Goal: Transaction & Acquisition: Purchase product/service

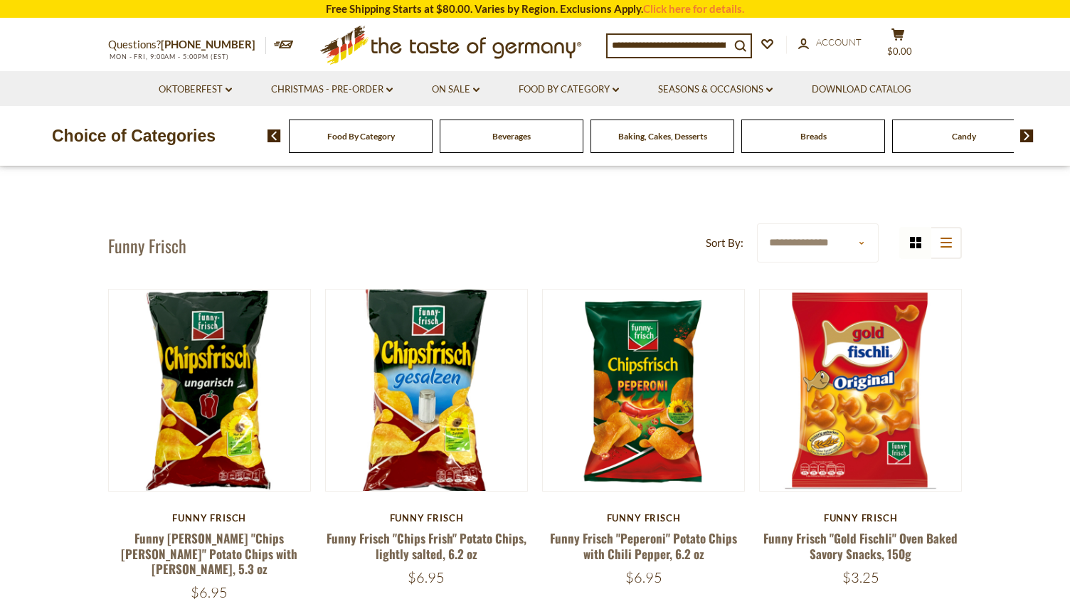
click at [430, 45] on icon at bounding box center [450, 42] width 261 height 33
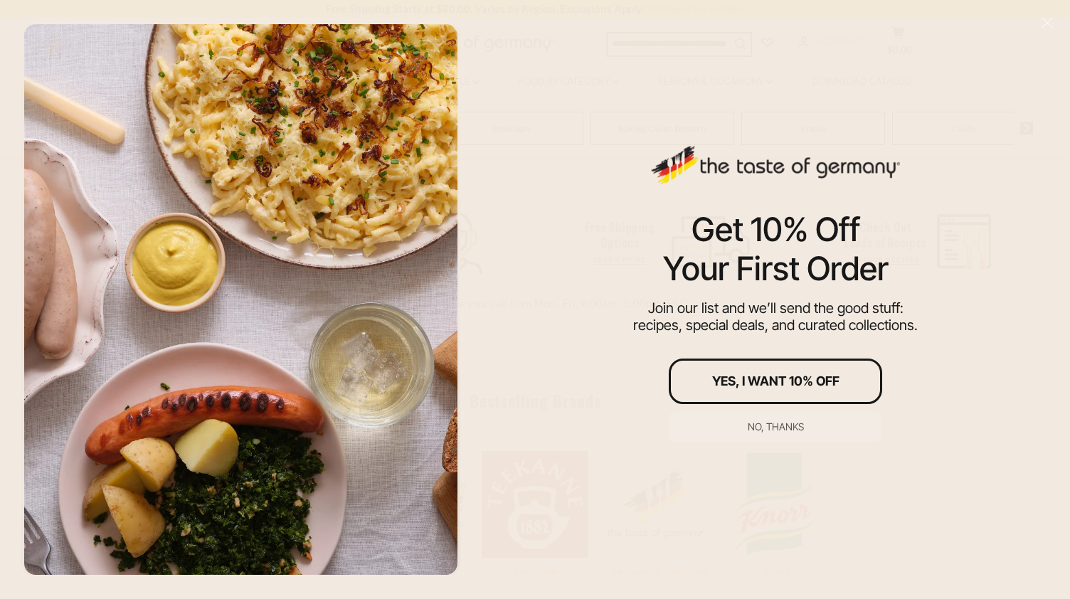
scroll to position [484, 0]
click at [762, 427] on div "No, thanks" at bounding box center [775, 427] width 56 height 10
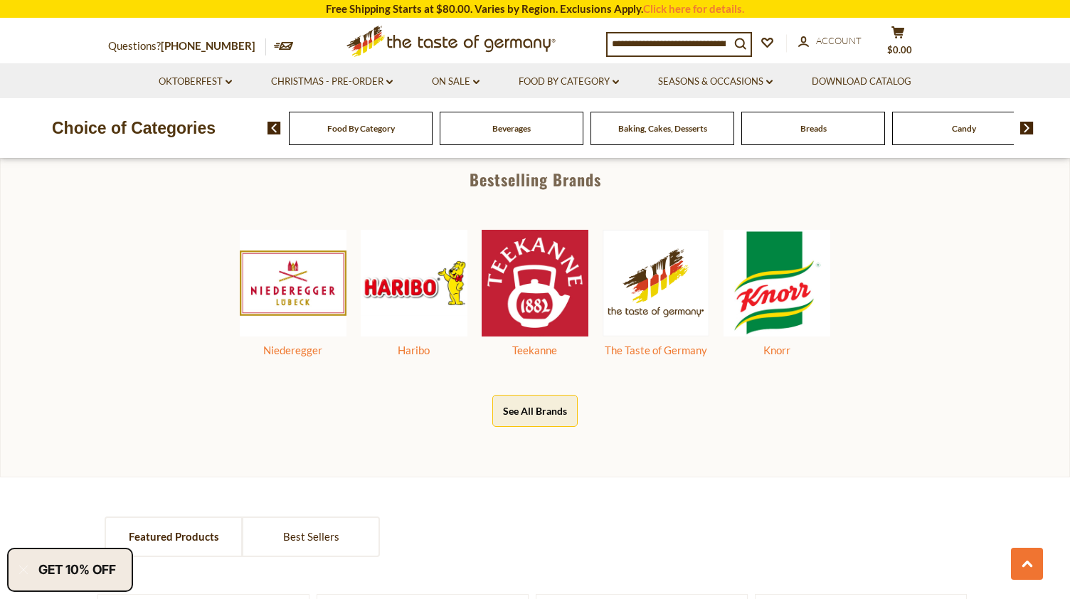
scroll to position [669, 0]
click at [525, 417] on button "See All Brands" at bounding box center [534, 411] width 85 height 32
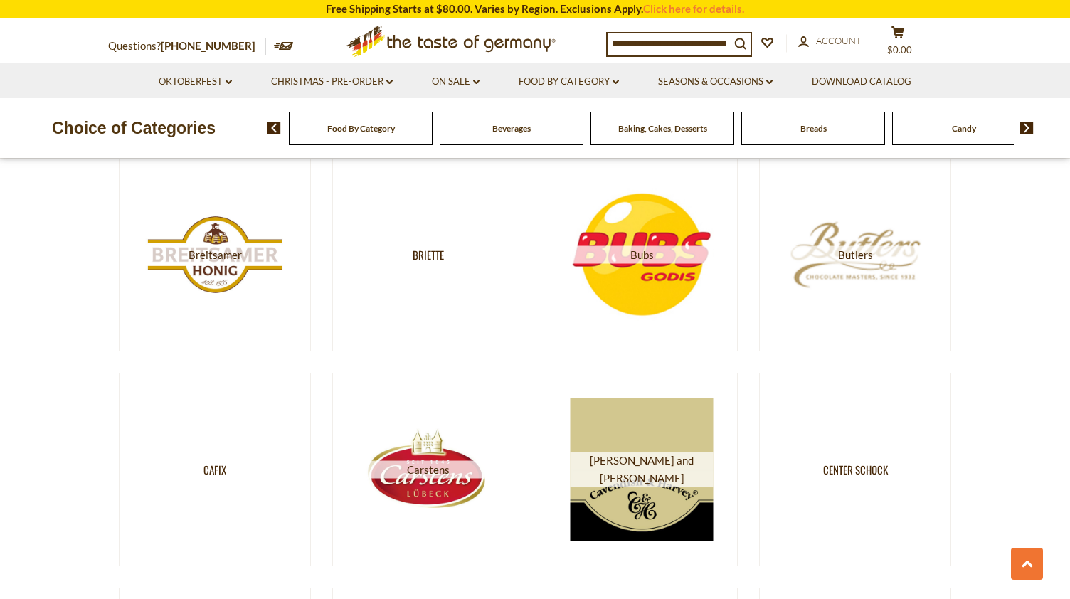
scroll to position [2142, 0]
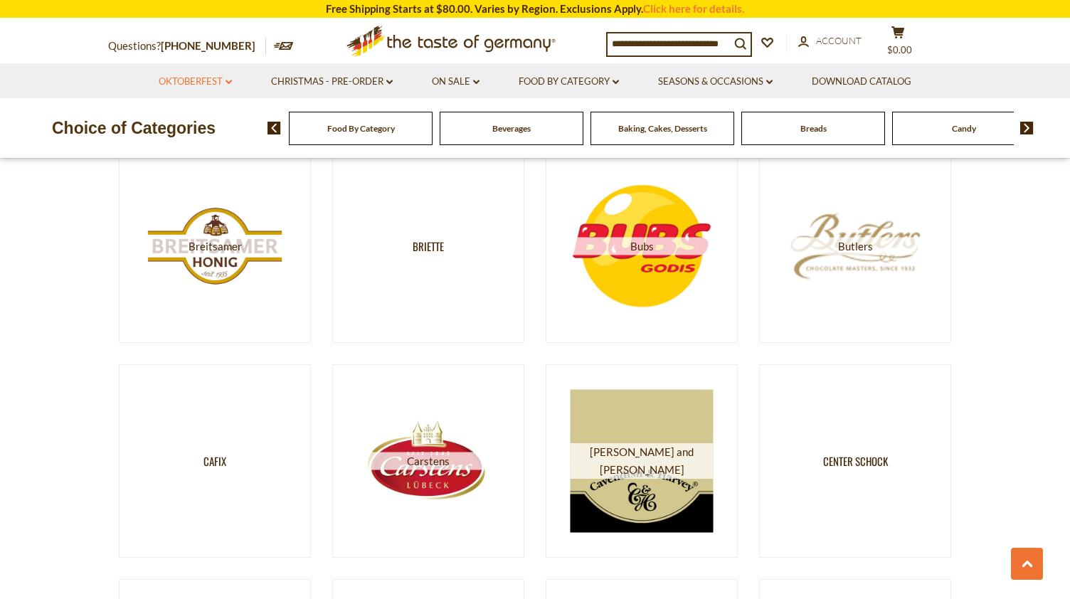
click at [215, 84] on link "Oktoberfest dropdown_arrow" at bounding box center [195, 82] width 73 height 16
click at [615, 81] on icon at bounding box center [615, 82] width 6 height 4
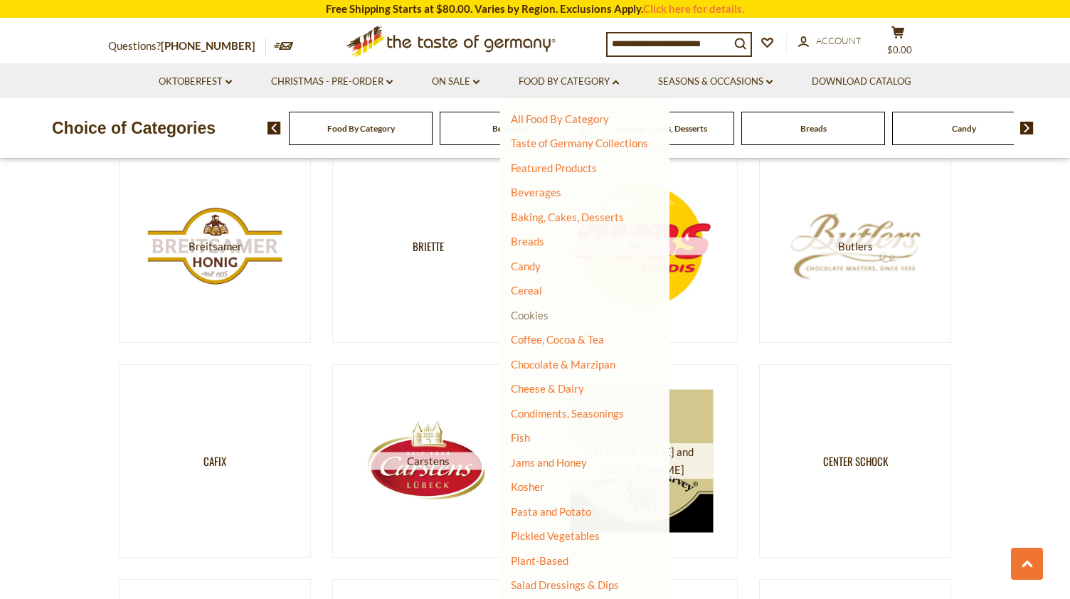
click at [539, 315] on link "Cookies" at bounding box center [530, 315] width 38 height 13
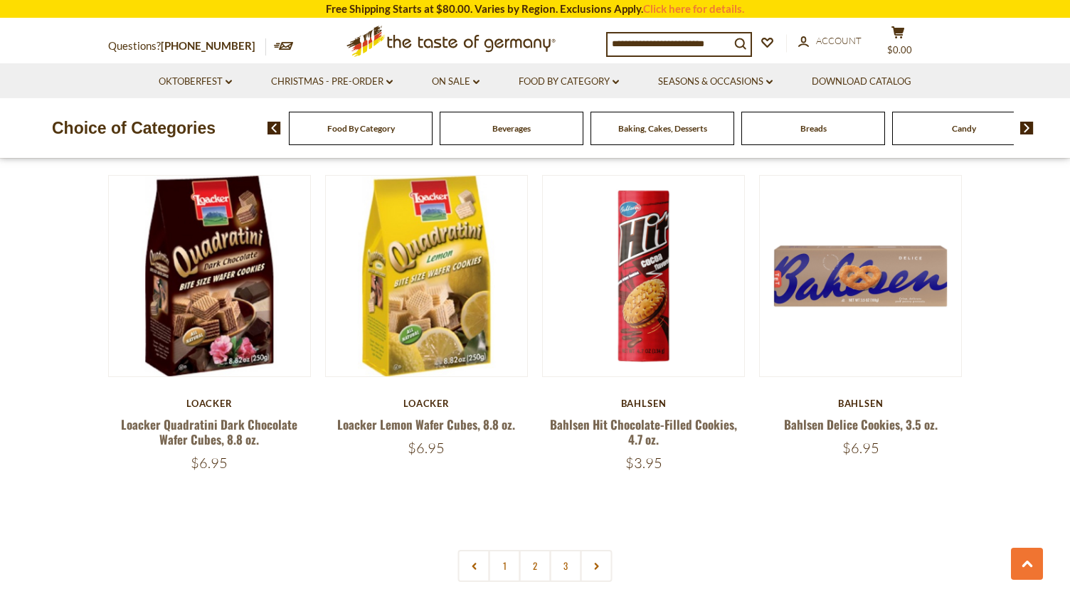
scroll to position [3164, 0]
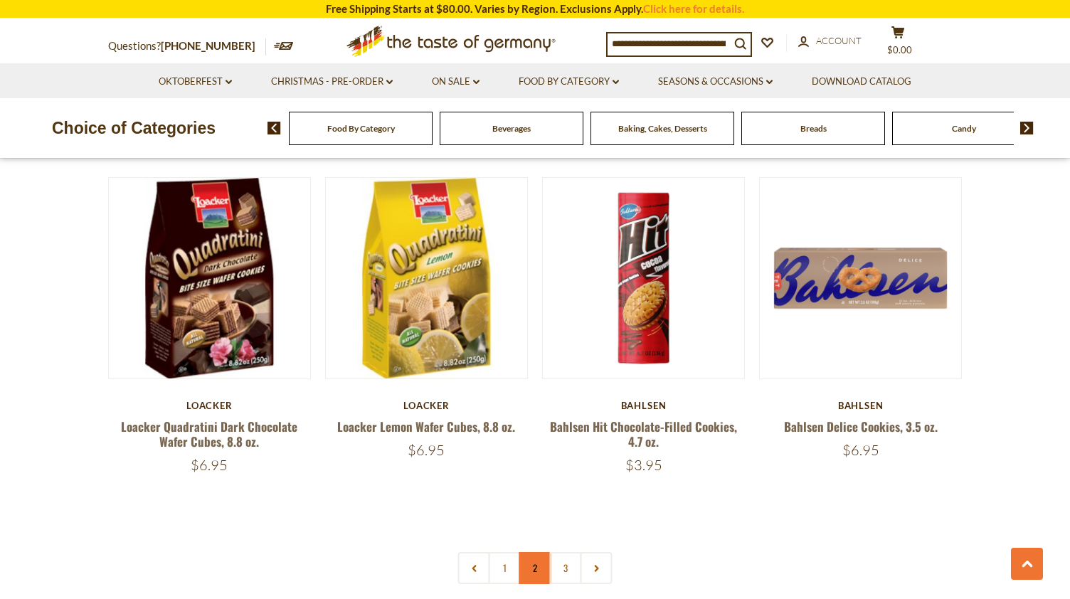
click at [537, 567] on link "2" at bounding box center [535, 568] width 32 height 32
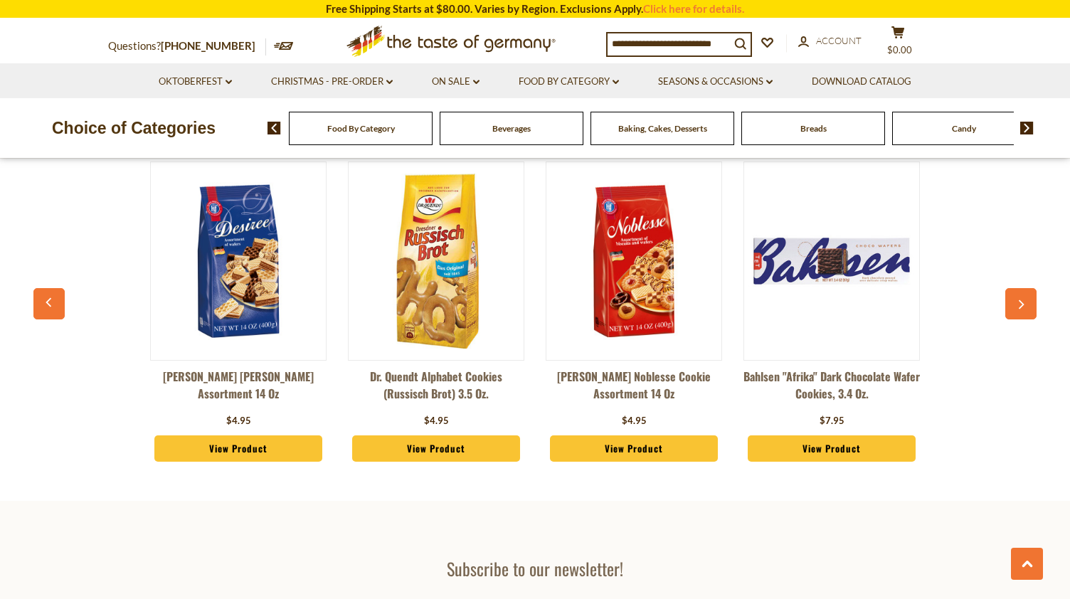
scroll to position [3780, 0]
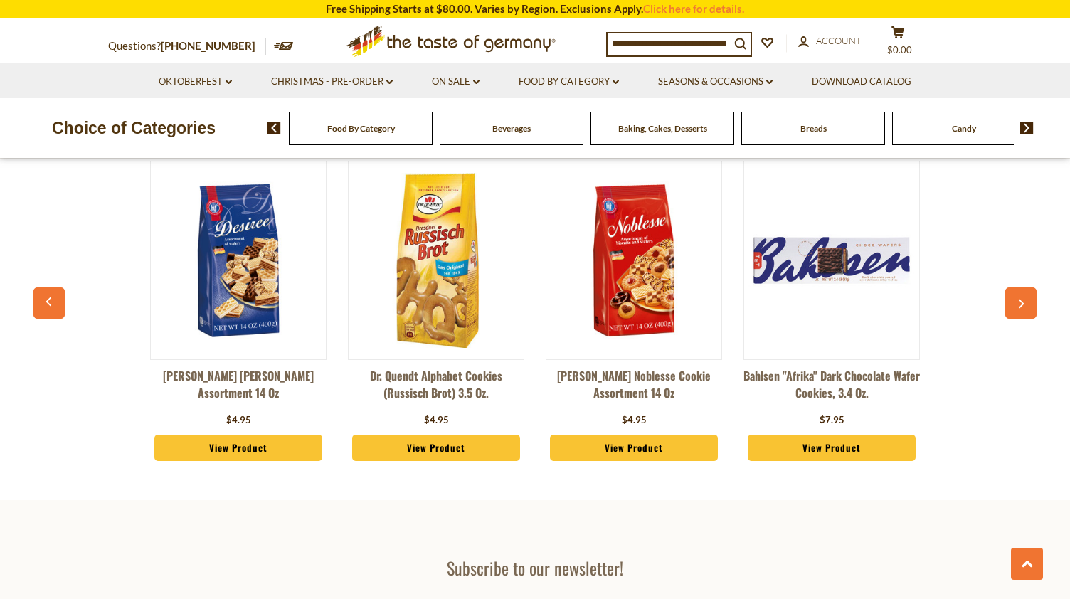
click at [678, 129] on span "Baking, Cakes, Desserts" at bounding box center [662, 128] width 89 height 11
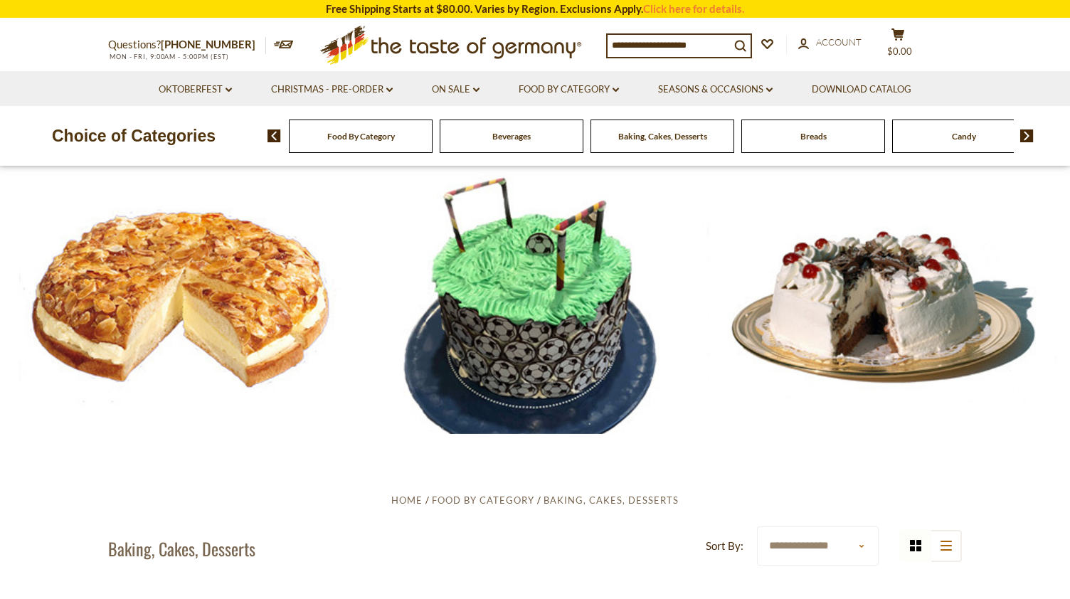
click at [432, 136] on div "Candy" at bounding box center [361, 135] width 144 height 33
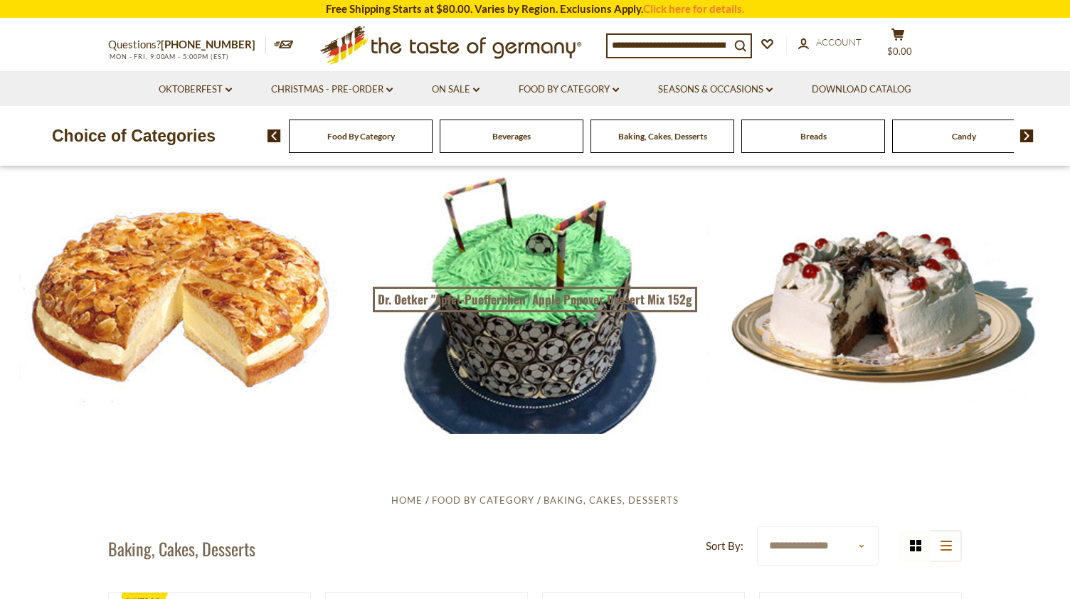
click at [432, 138] on div "Candy" at bounding box center [361, 135] width 144 height 33
click at [963, 137] on span "Candy" at bounding box center [963, 136] width 24 height 11
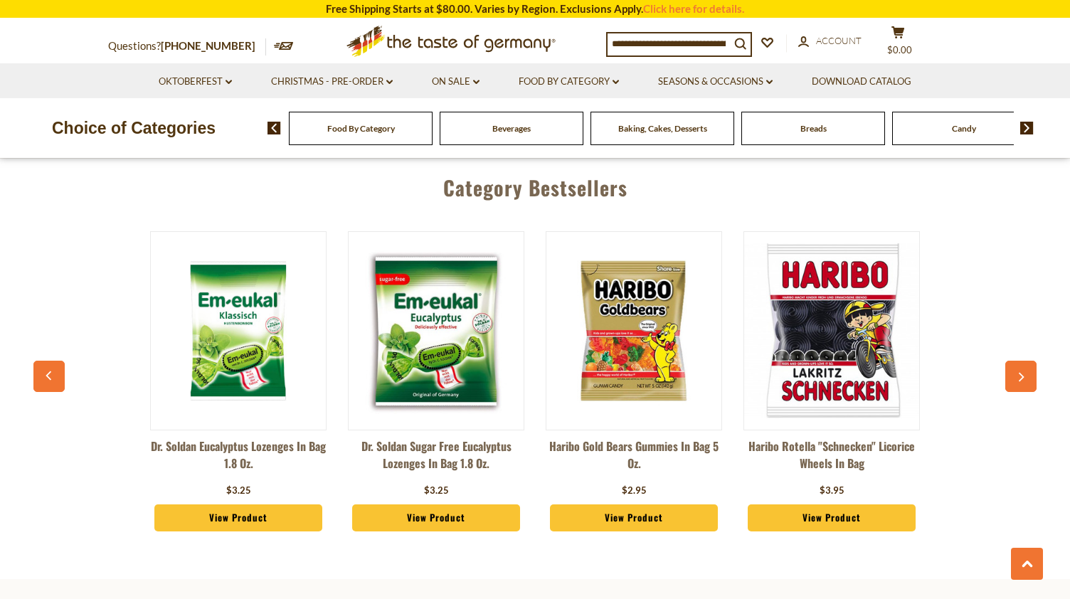
scroll to position [3785, 0]
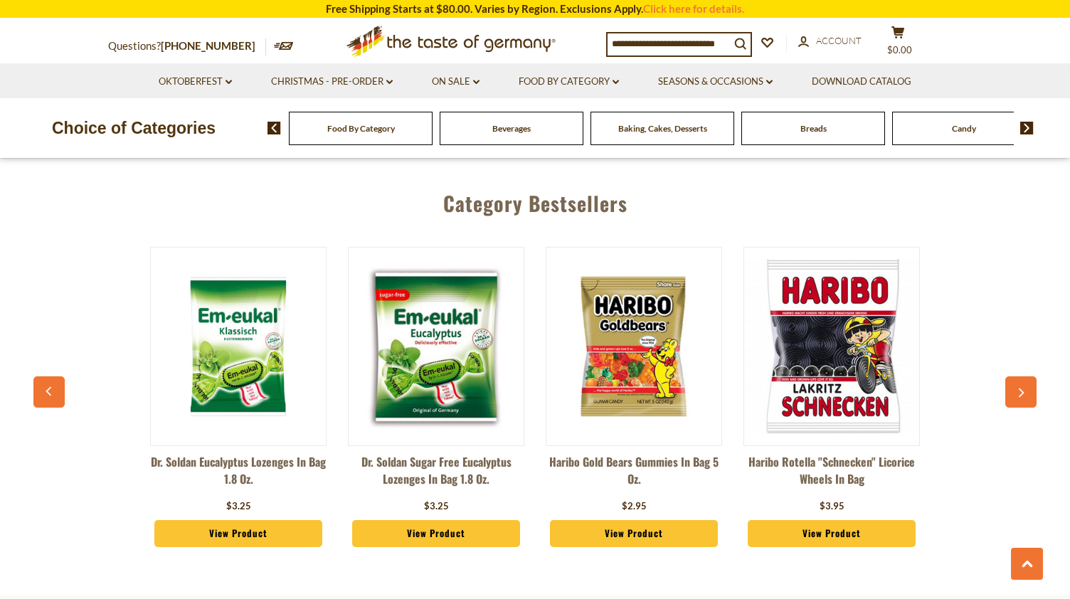
click at [723, 36] on input at bounding box center [668, 43] width 122 height 20
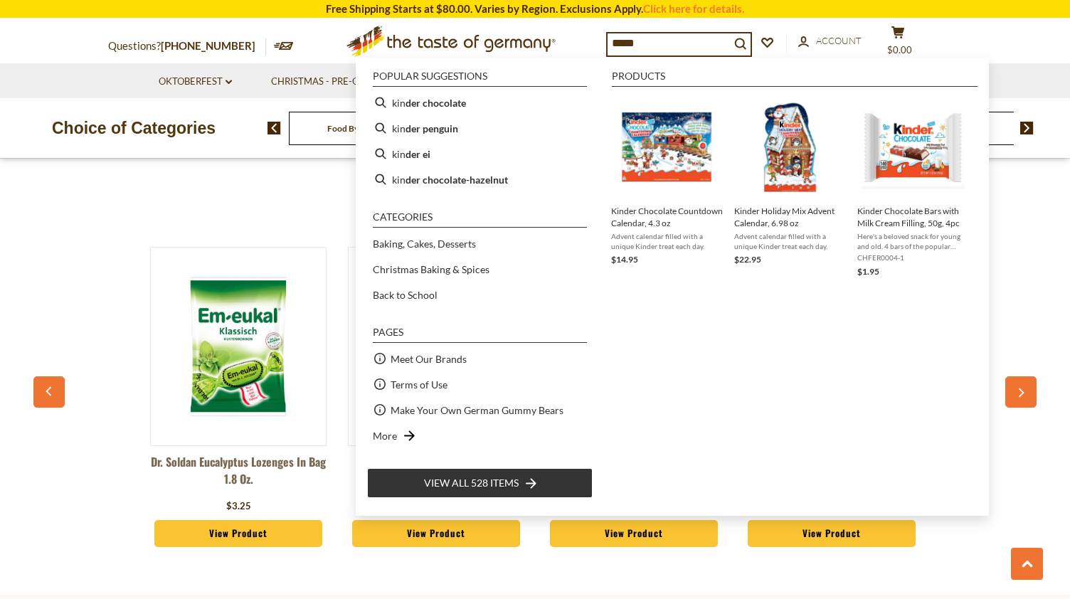
type input "******"
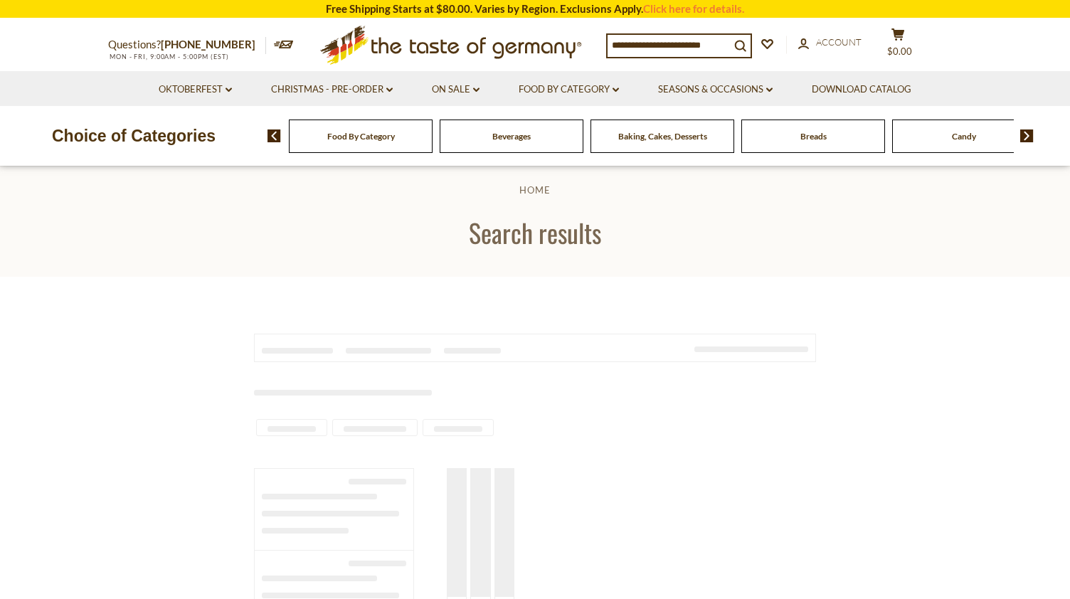
type input "******"
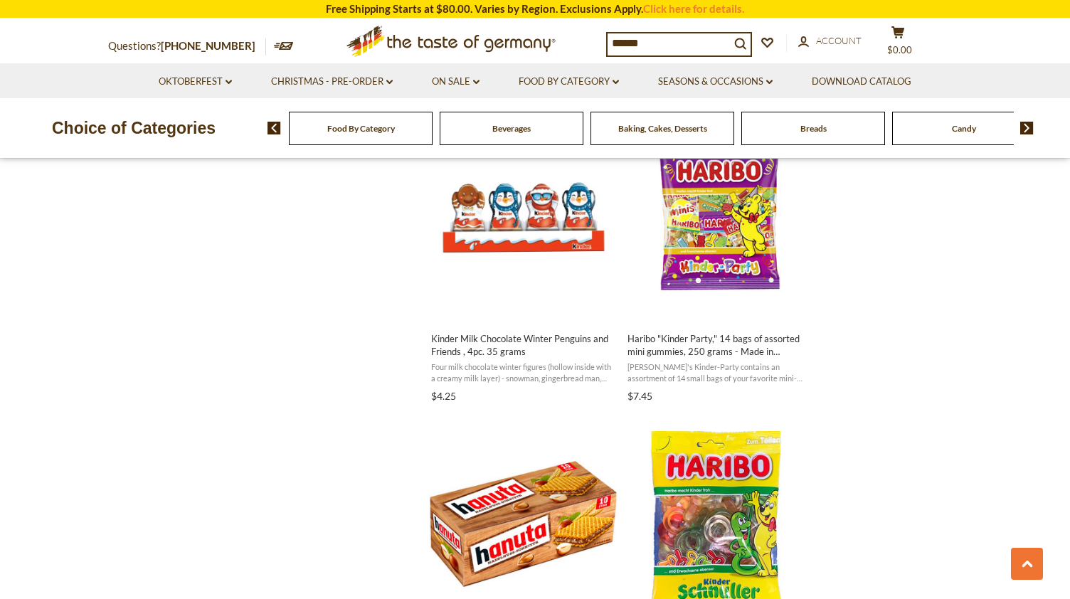
scroll to position [1255, 0]
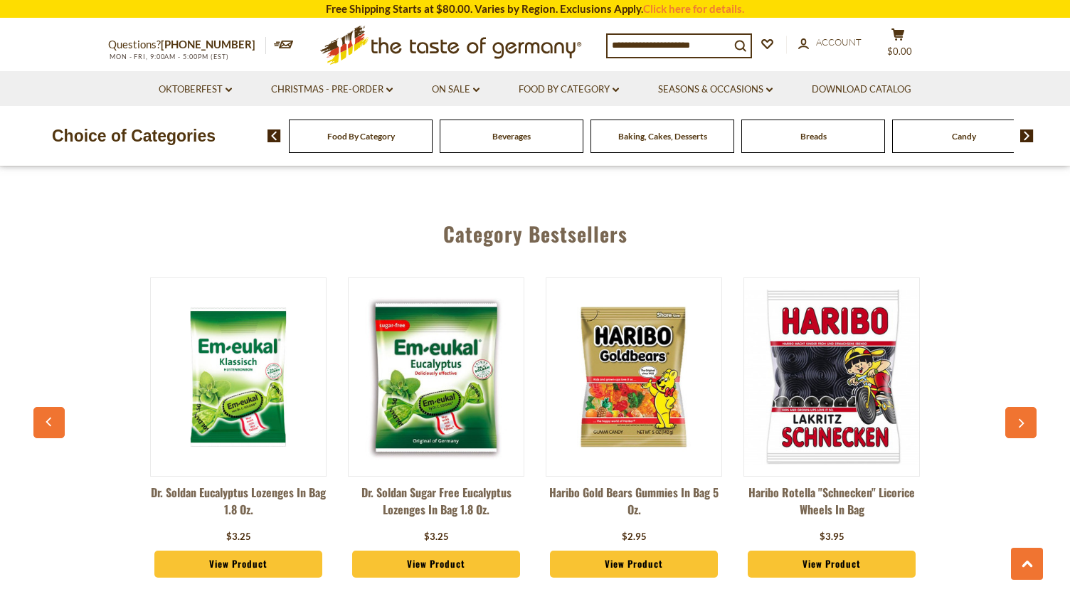
scroll to position [3785, 0]
